Goal: Navigation & Orientation: Find specific page/section

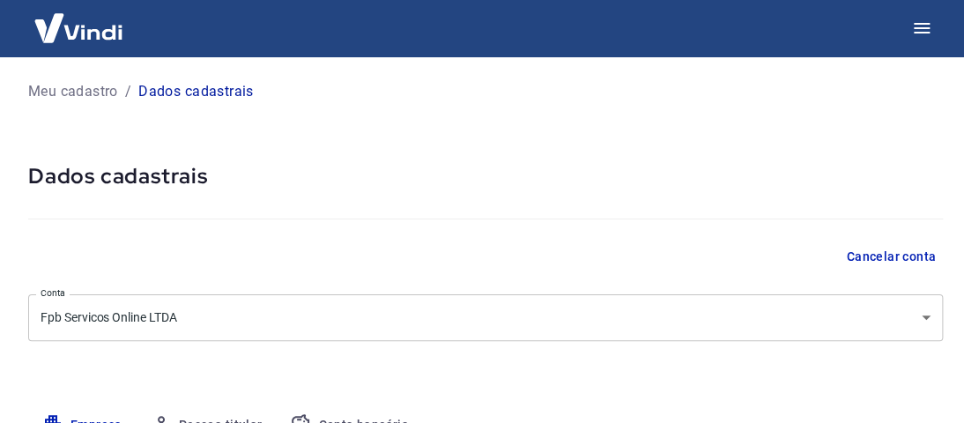
select select "SP"
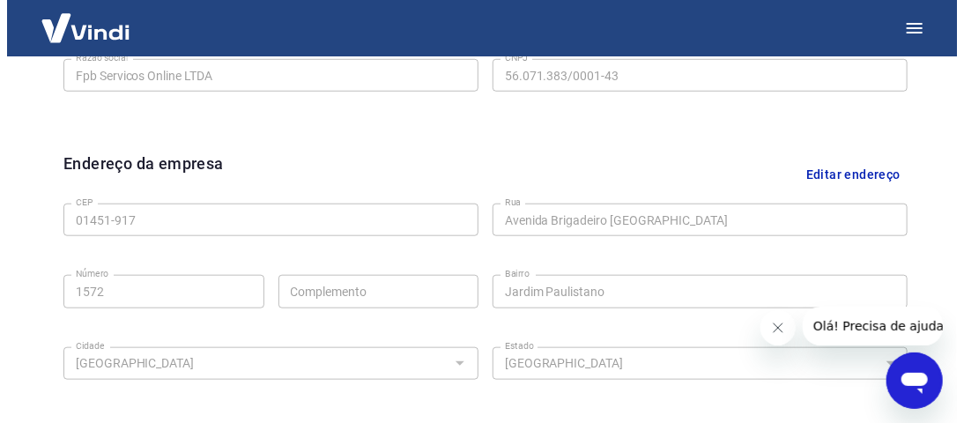
scroll to position [352, 0]
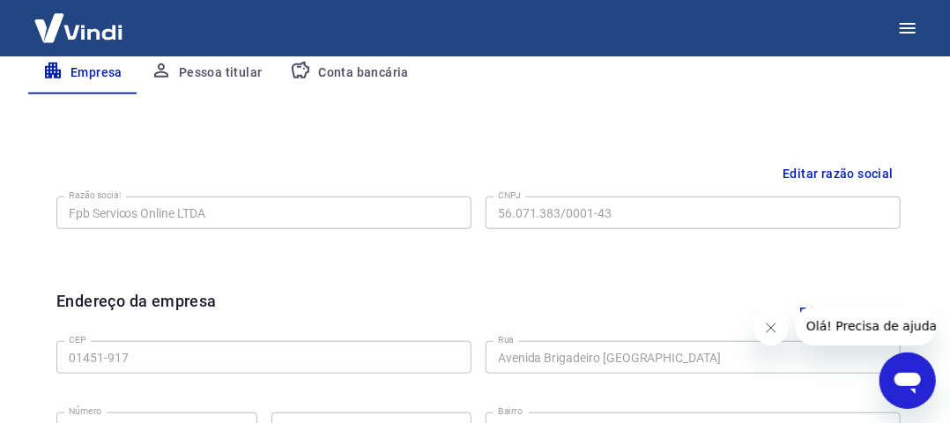
click at [66, 22] on img at bounding box center [78, 28] width 115 height 54
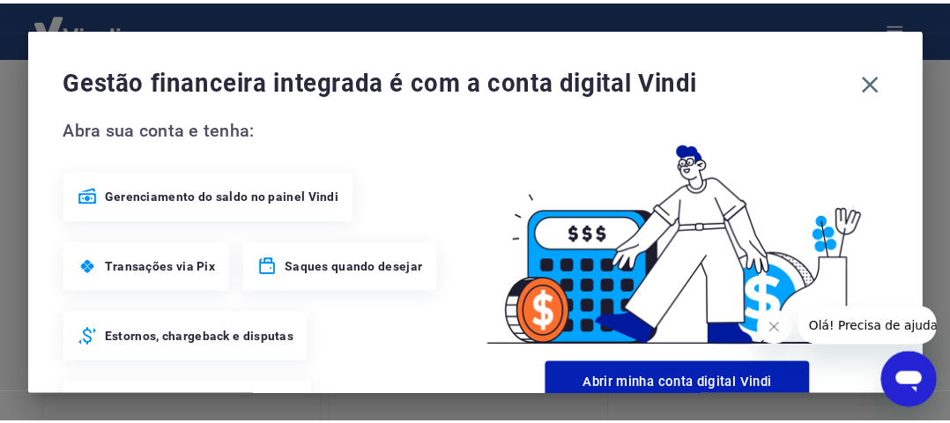
scroll to position [483, 0]
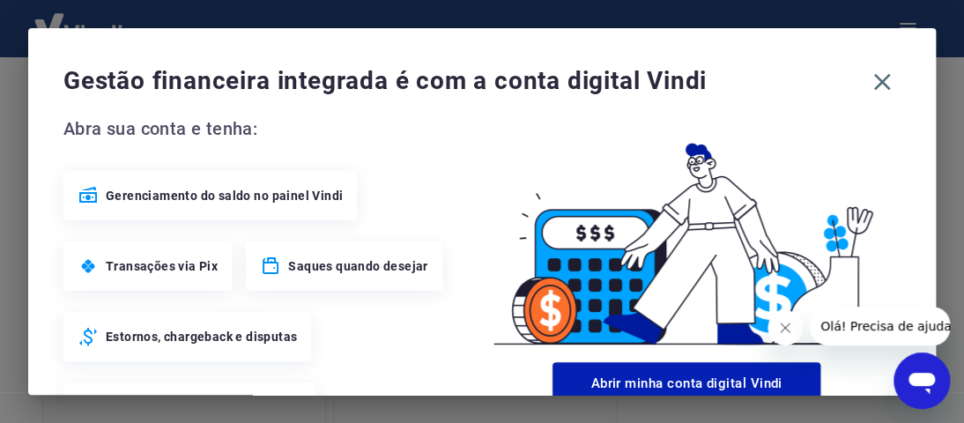
click at [836, 78] on span "Gestão financeira integrada é com a conta digital Vindi" at bounding box center [463, 80] width 800 height 35
click at [874, 82] on icon "button" at bounding box center [882, 82] width 17 height 17
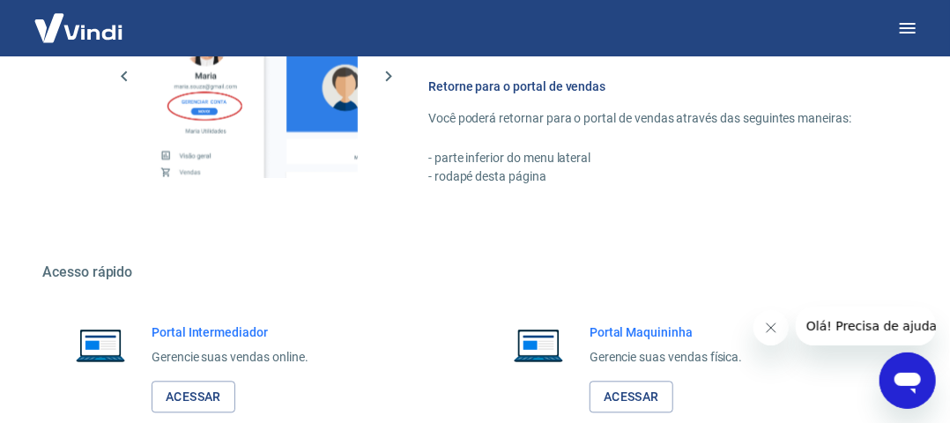
scroll to position [1297, 0]
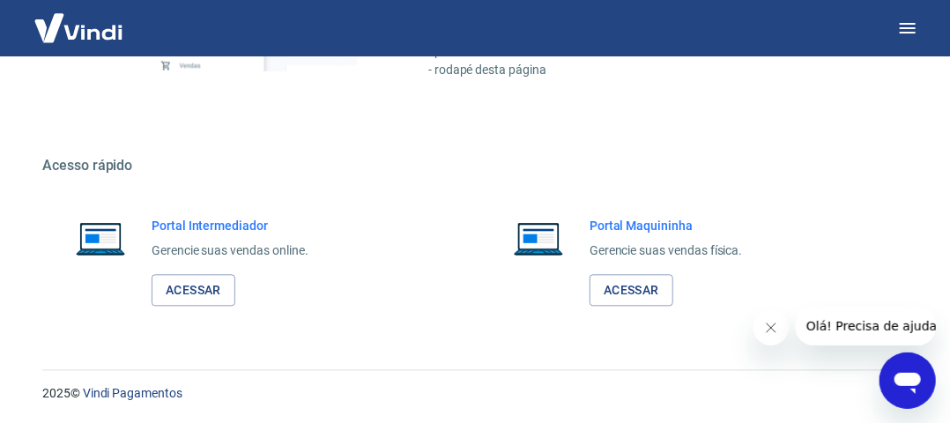
click at [173, 249] on p "Gerencie suas vendas online." at bounding box center [229, 250] width 157 height 18
click at [191, 295] on link "Acessar" at bounding box center [193, 290] width 84 height 33
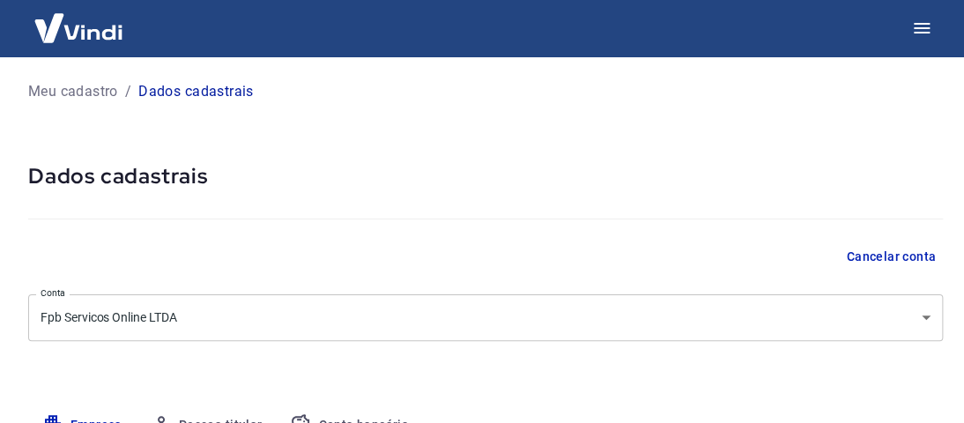
select select "SP"
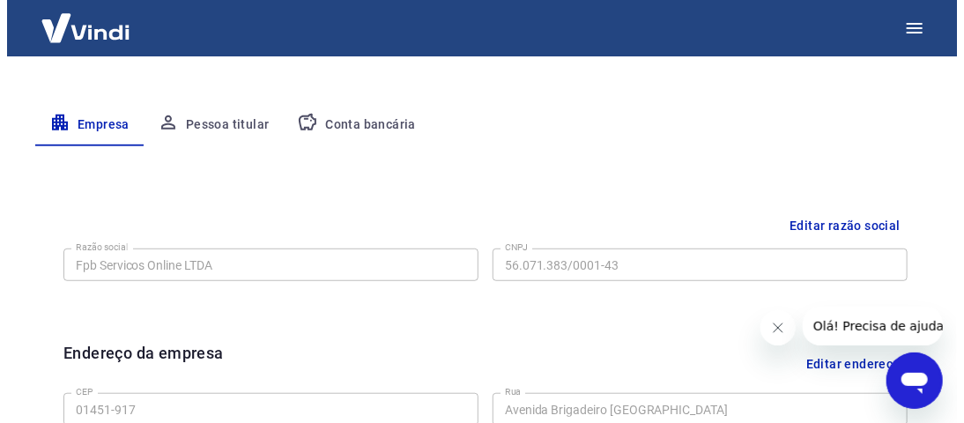
scroll to position [176, 0]
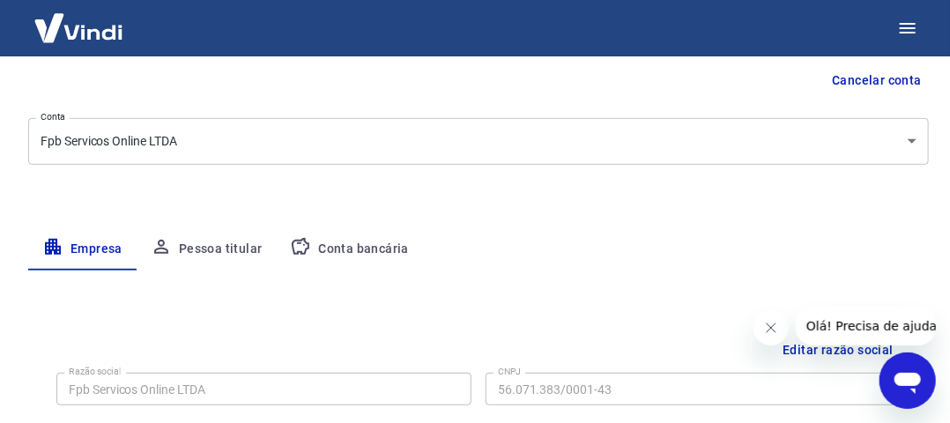
click at [53, 26] on img at bounding box center [78, 28] width 115 height 54
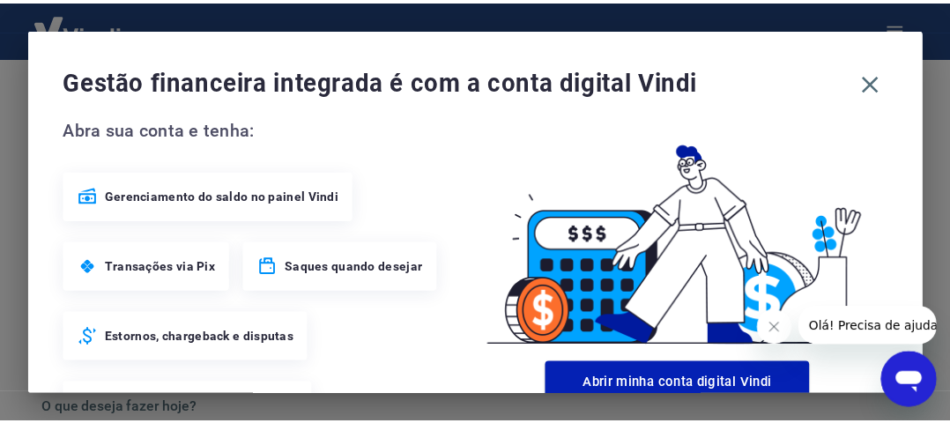
scroll to position [307, 0]
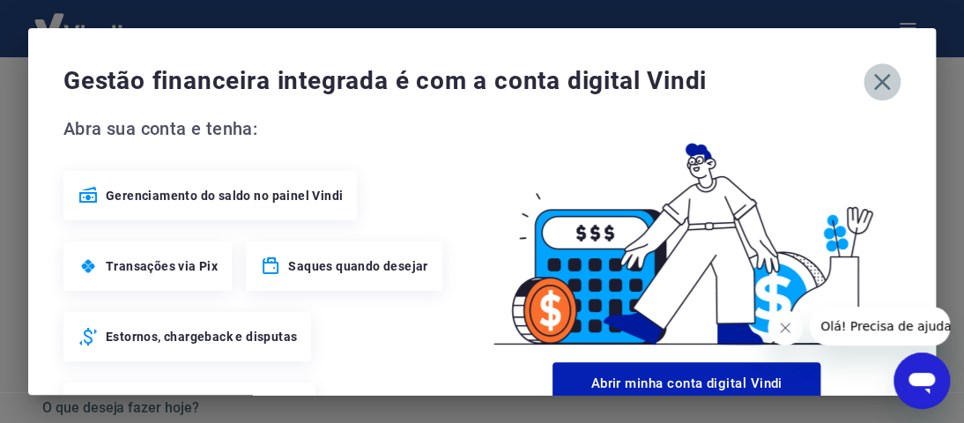
click at [874, 71] on icon "button" at bounding box center [882, 82] width 28 height 28
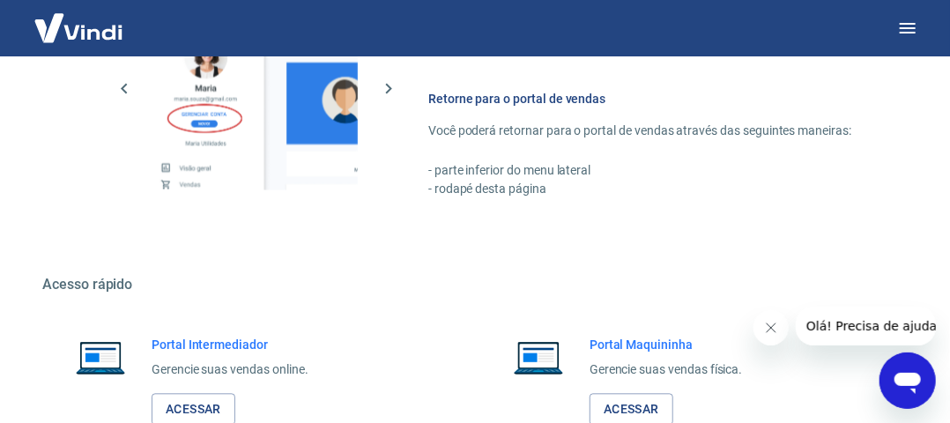
scroll to position [1297, 0]
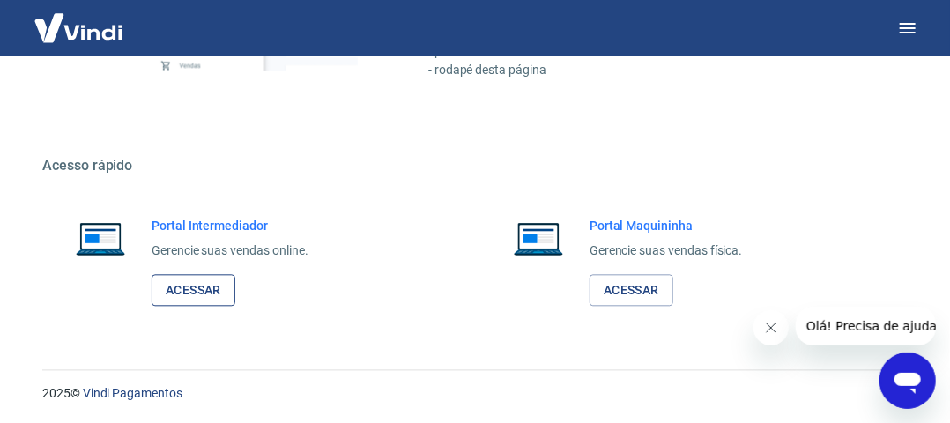
click at [197, 274] on link "Acessar" at bounding box center [193, 290] width 84 height 33
